Goal: Transaction & Acquisition: Obtain resource

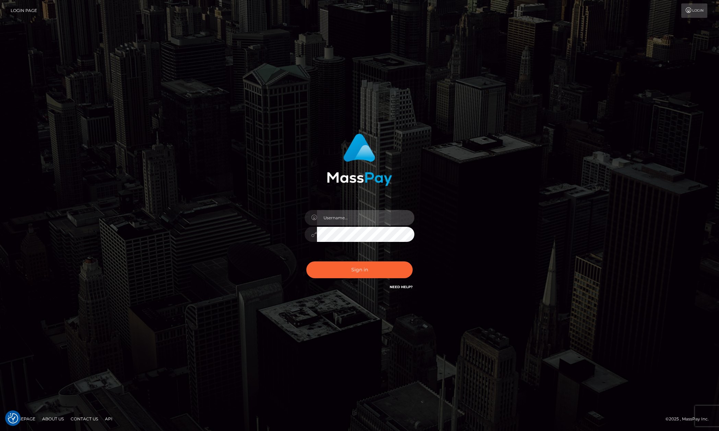
type input "Allen.megabonanza"
click at [416, 272] on div "Sign in Need Help?" at bounding box center [359, 272] width 120 height 31
click at [401, 272] on button "Sign in" at bounding box center [359, 270] width 106 height 17
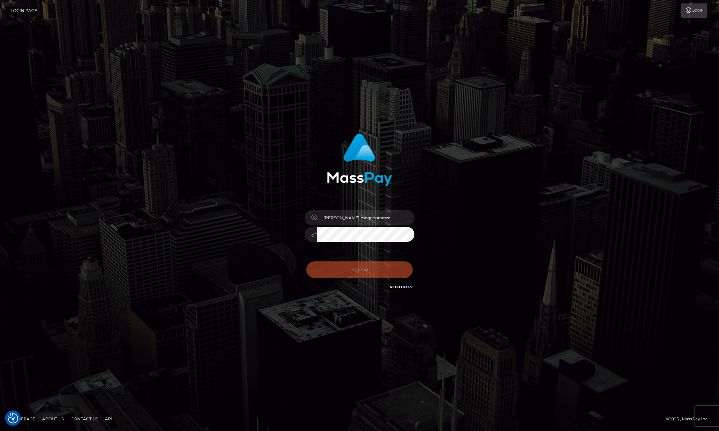
drag, startPoint x: 553, startPoint y: 210, endPoint x: 561, endPoint y: 219, distance: 11.6
click at [557, 214] on div "Allen.megabonanza" at bounding box center [359, 215] width 719 height 277
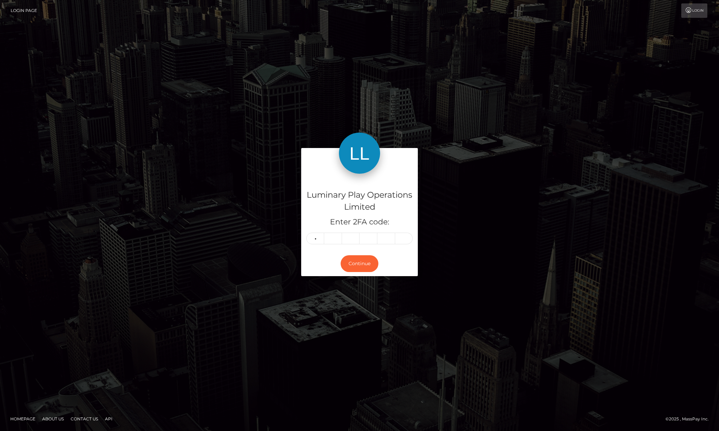
type input "3"
type input "1"
type input "9"
type input "6"
type input "4"
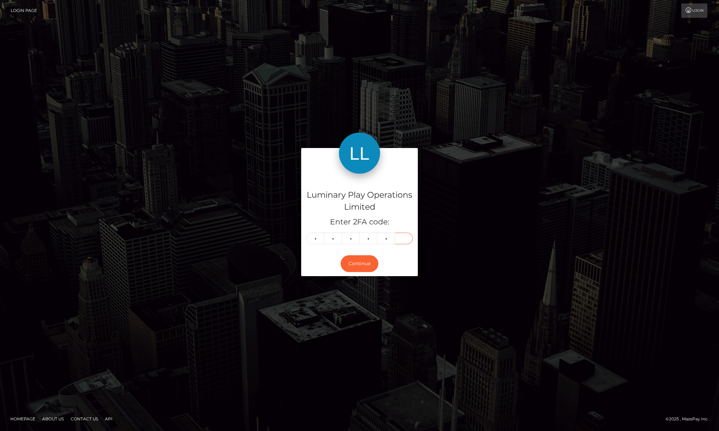
type input "7"
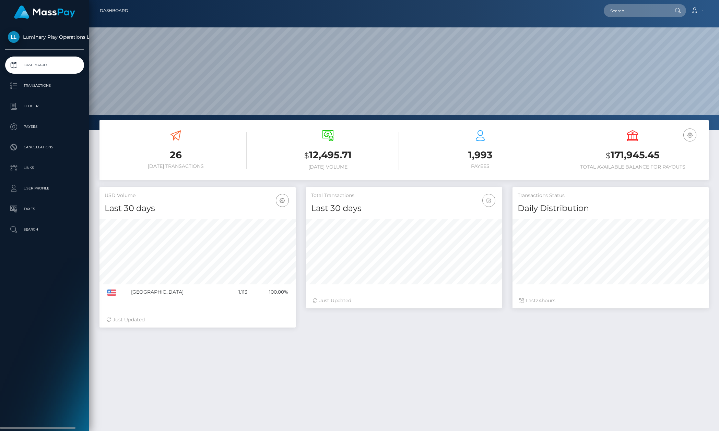
scroll to position [121, 196]
click at [57, 81] on p "Transactions" at bounding box center [44, 86] width 73 height 10
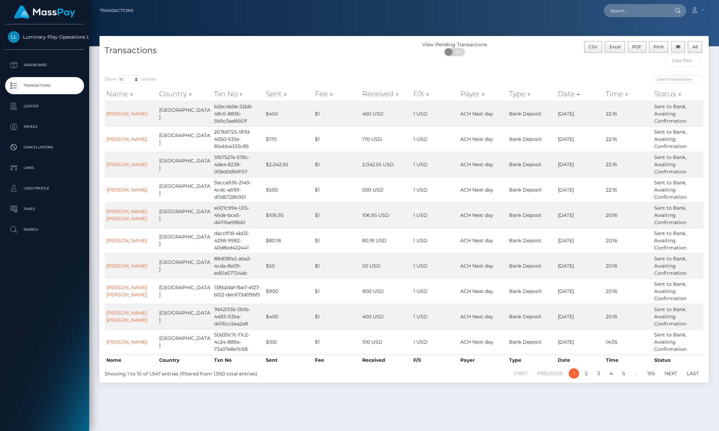
click at [128, 71] on div "Show 10 25 50 100 250 500 1,000 3,500 entries Name Country Txn No Sent Fee Rece…" at bounding box center [403, 226] width 609 height 313
drag, startPoint x: 130, startPoint y: 79, endPoint x: 139, endPoint y: 83, distance: 10.3
click at [130, 79] on select "10 25 50 100 250 500 1,000 3,500" at bounding box center [129, 79] width 26 height 8
select select "3500"
click at [117, 76] on select "10 25 50 100 250 500 1,000 3,500" at bounding box center [129, 79] width 26 height 8
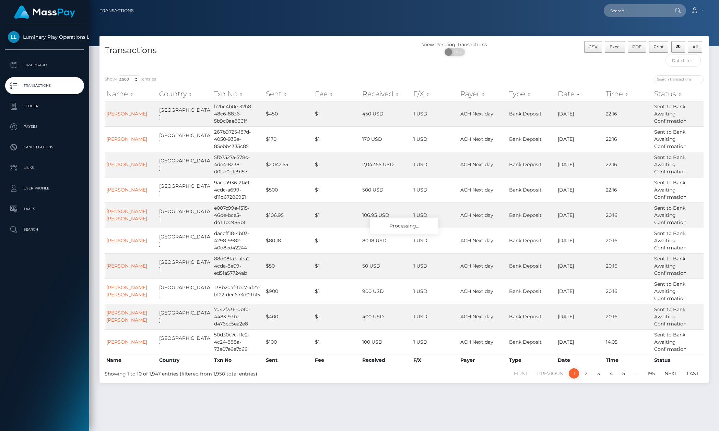
click at [258, 74] on div "Show 10 25 50 100 250 500 1,000 3,500 entries Name Country Txn No Sent Fee Rece…" at bounding box center [403, 226] width 609 height 313
click at [261, 61] on div "Transactions" at bounding box center [251, 55] width 304 height 29
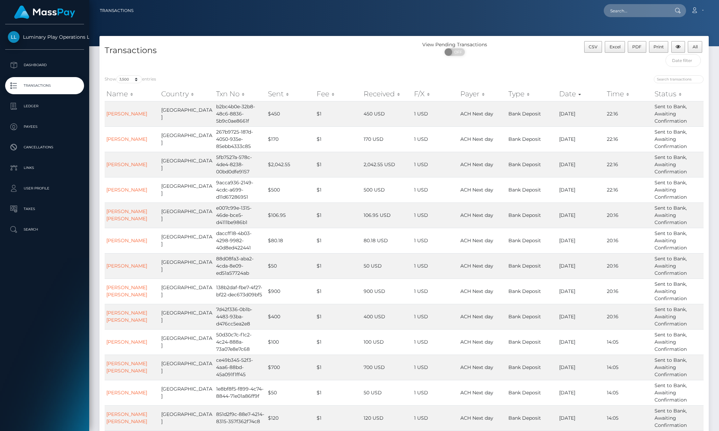
click at [431, 21] on div "Transactions Loading... Loading..." at bounding box center [403, 215] width 629 height 431
click at [564, 53] on div "CSV Excel PDF Print All" at bounding box center [632, 55] width 152 height 29
click at [689, 46] on button "All" at bounding box center [694, 47] width 14 height 12
